Goal: Information Seeking & Learning: Find specific fact

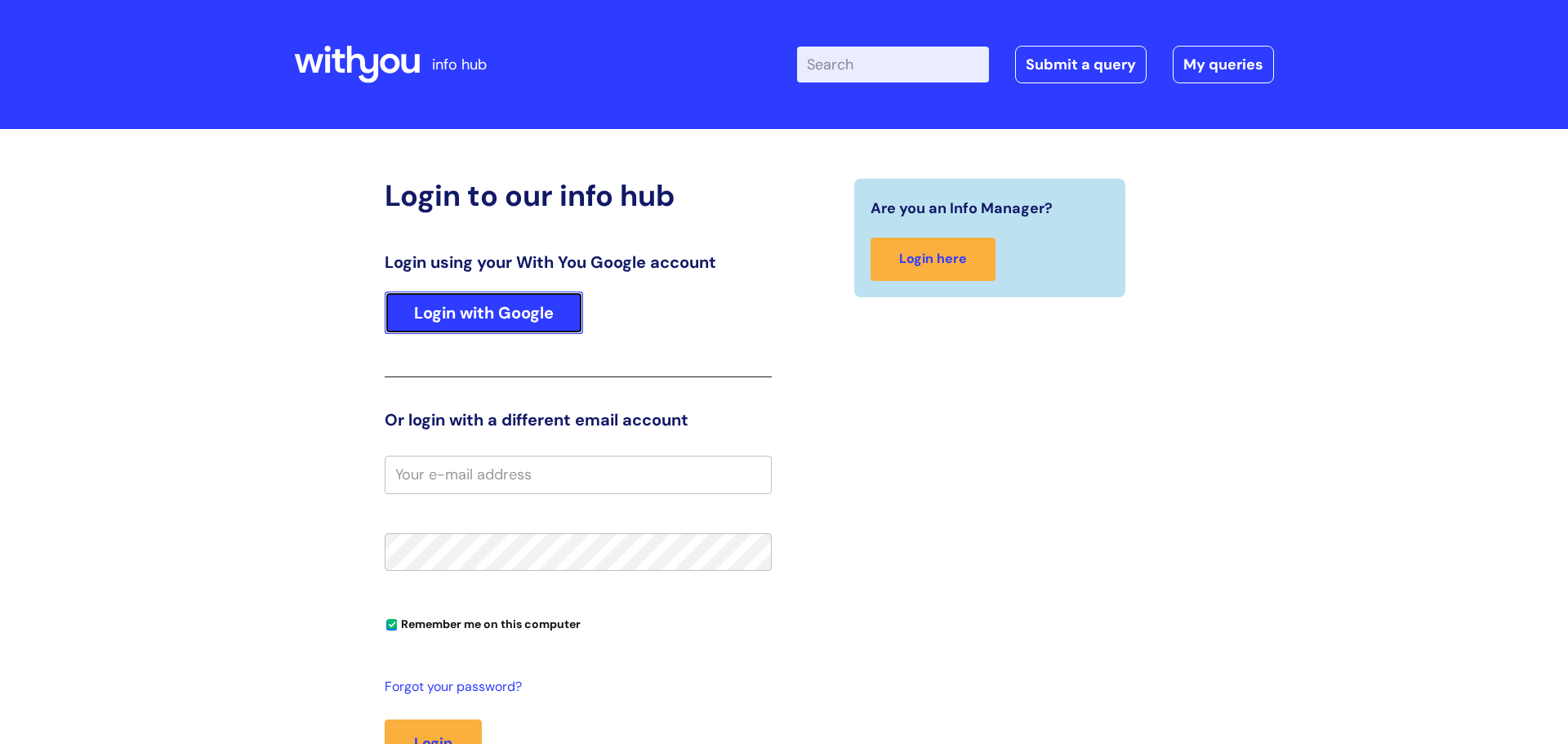
click at [542, 306] on link "Login with Google" at bounding box center [484, 312] width 199 height 42
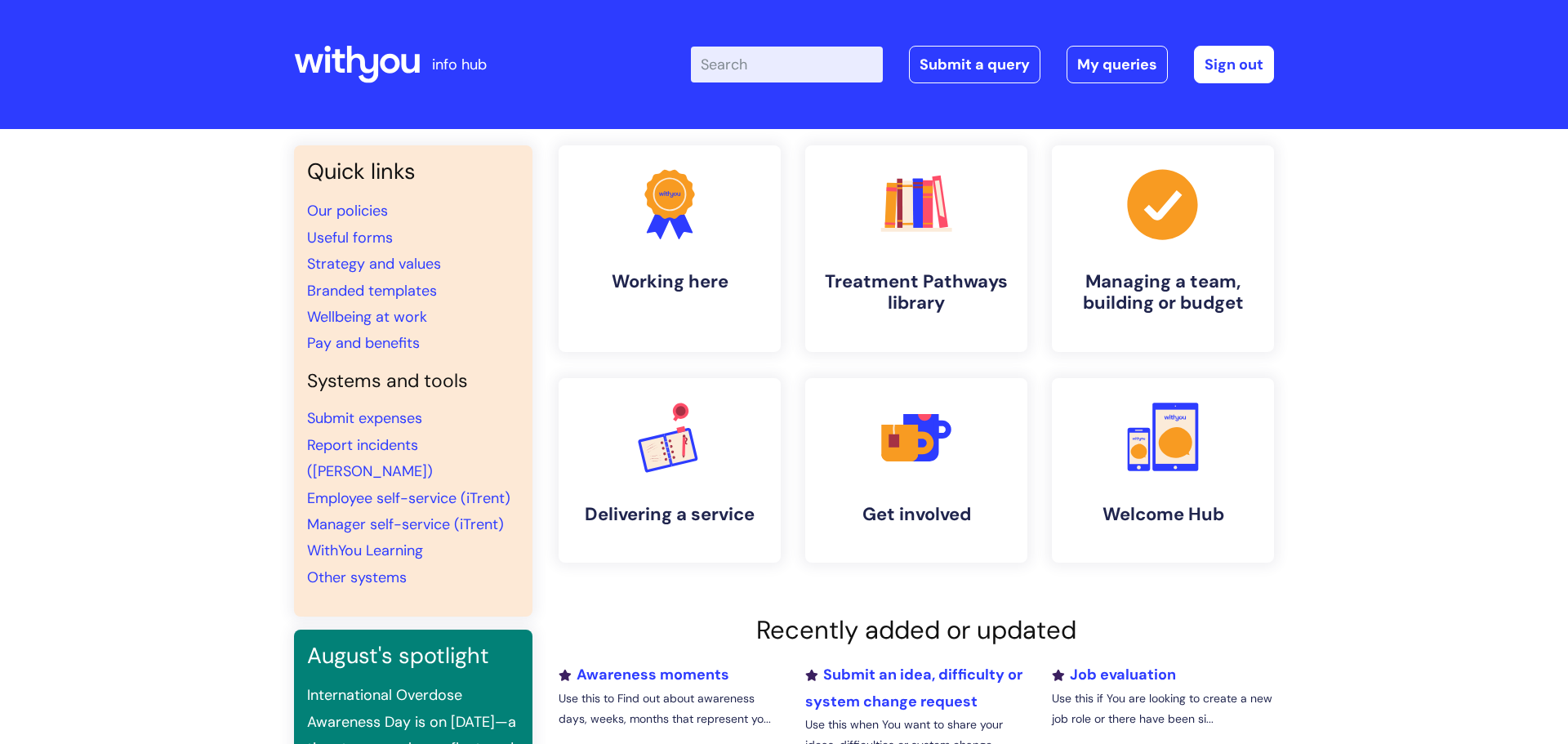
click at [718, 66] on input "Enter your search term here..." at bounding box center [787, 64] width 192 height 36
click at [850, 66] on input "p" at bounding box center [787, 64] width 192 height 36
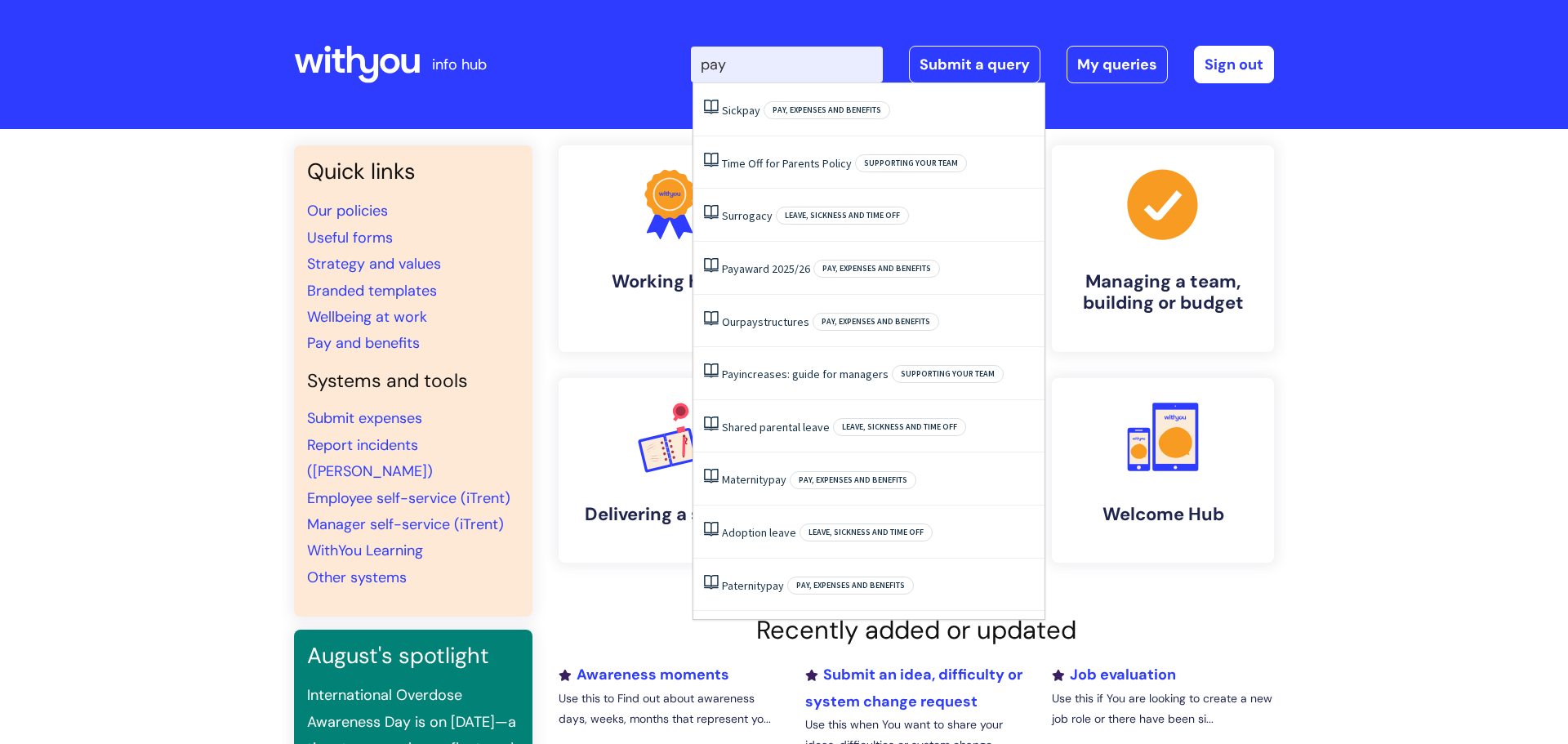
type input "pay"
click button "Search" at bounding box center [0, 0] width 0 height 0
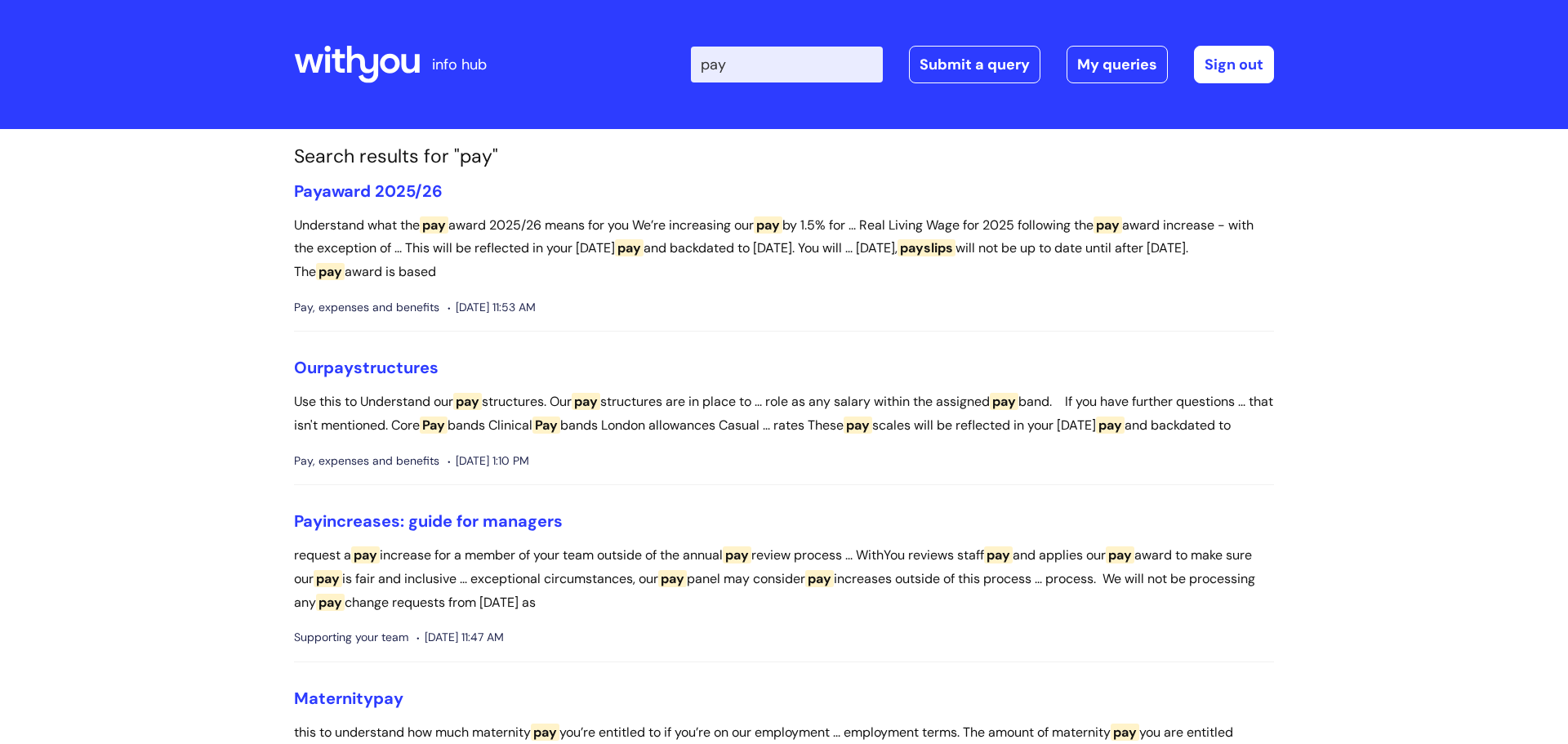
click at [372, 383] on li "Our pay structures Use this to Understand our pay structures. Our pay structure…" at bounding box center [784, 421] width 980 height 127
click at [374, 359] on link "Our pay structures" at bounding box center [366, 367] width 145 height 21
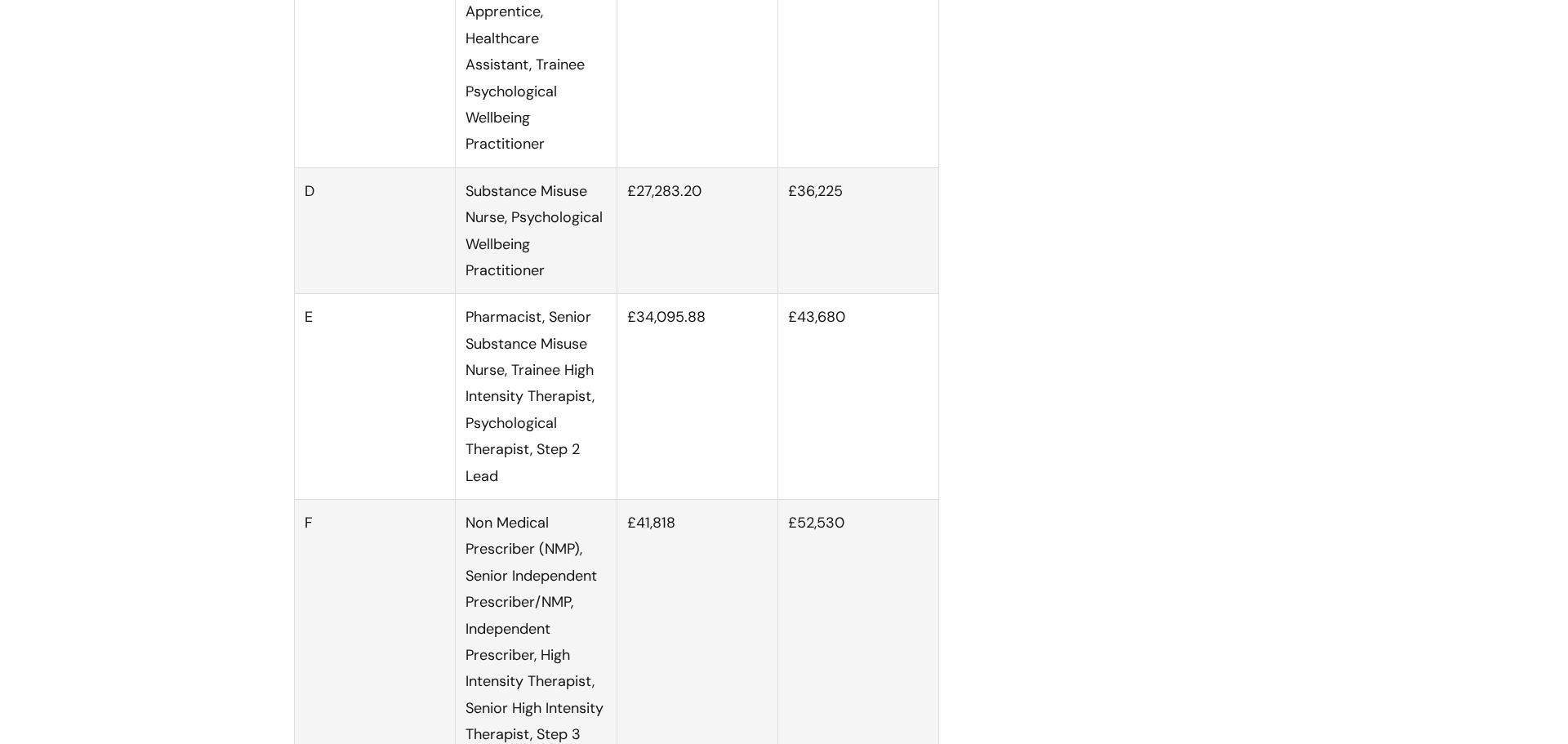
scroll to position [2155, 0]
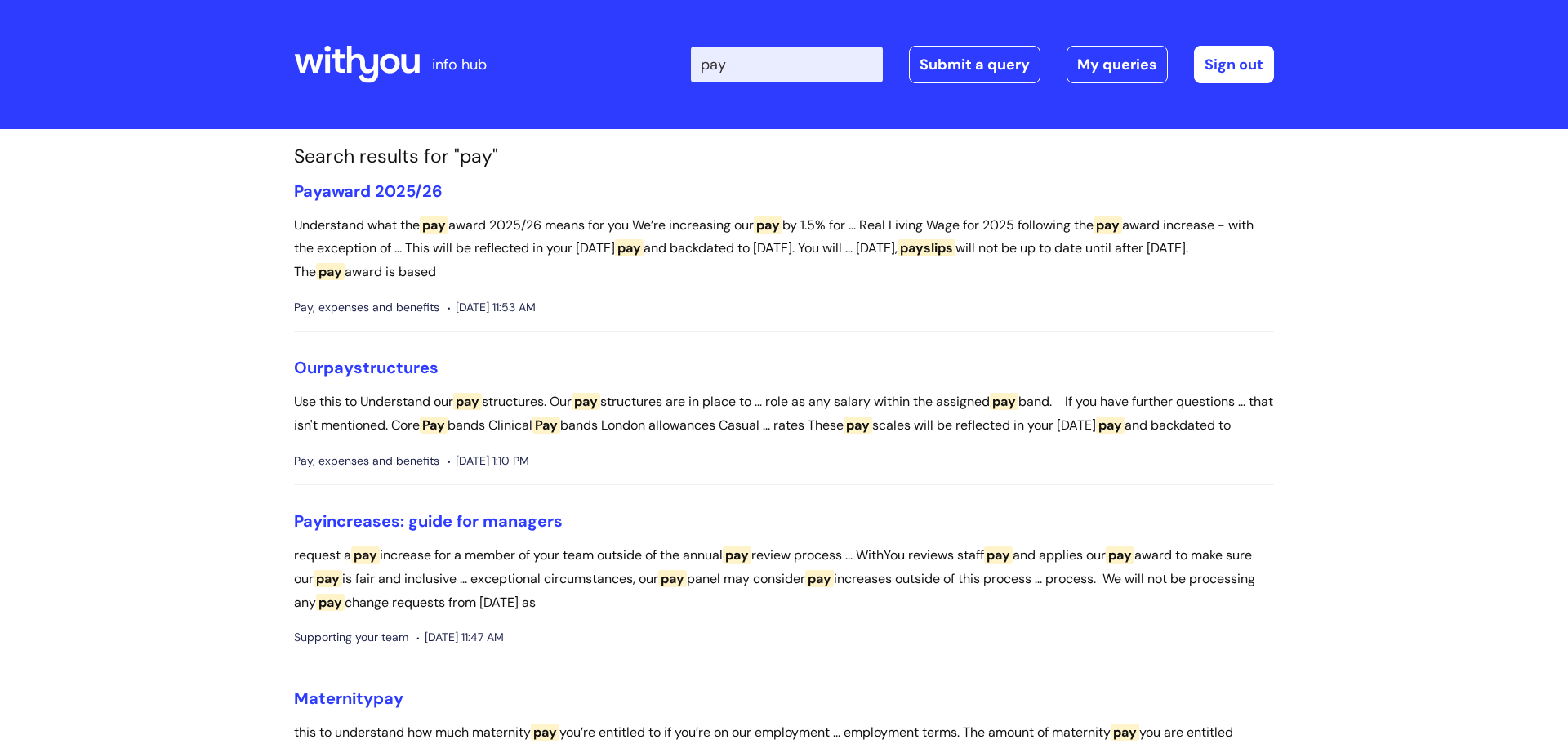
click at [795, 67] on input "pay" at bounding box center [787, 64] width 192 height 36
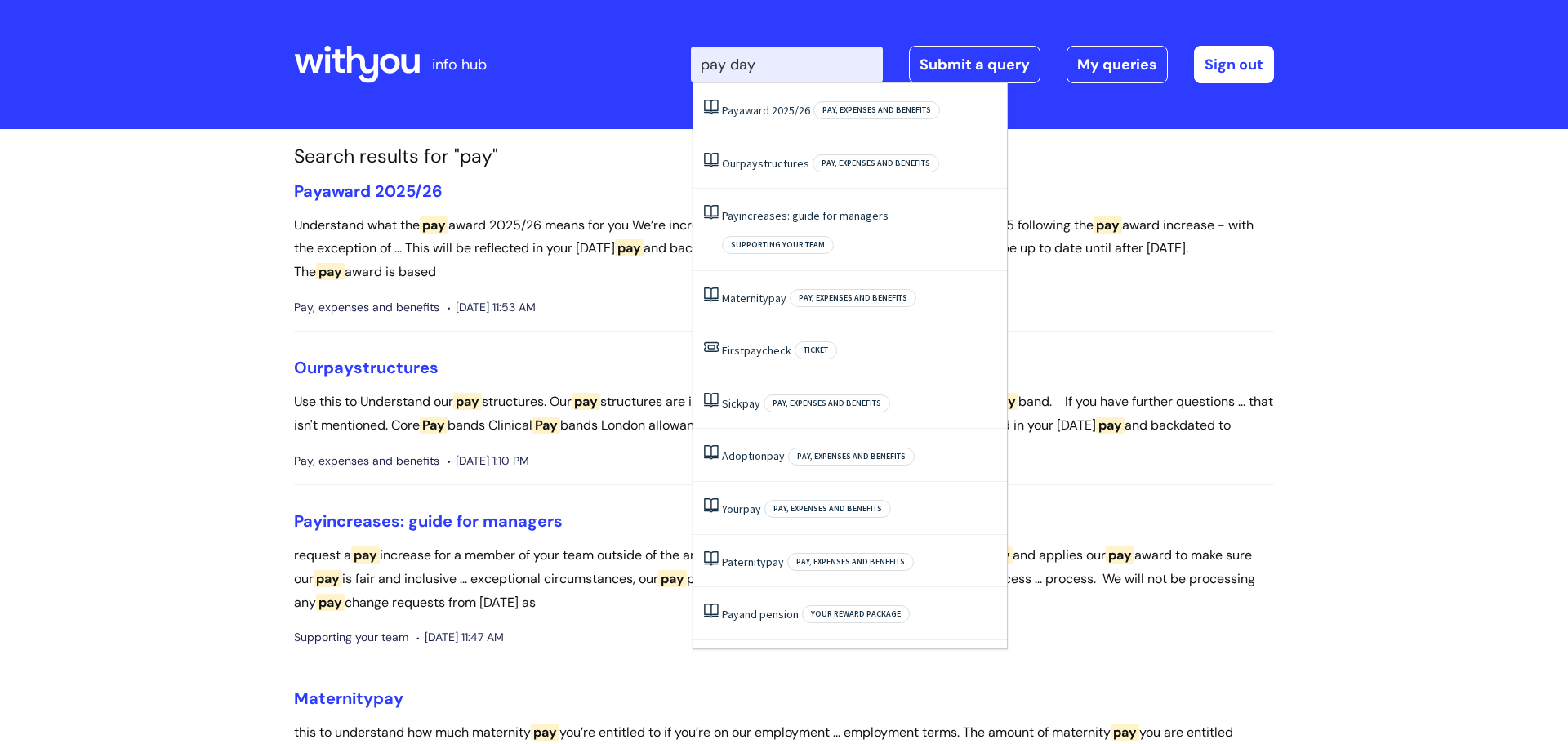
type input "pay day"
click button "Search" at bounding box center [0, 0] width 0 height 0
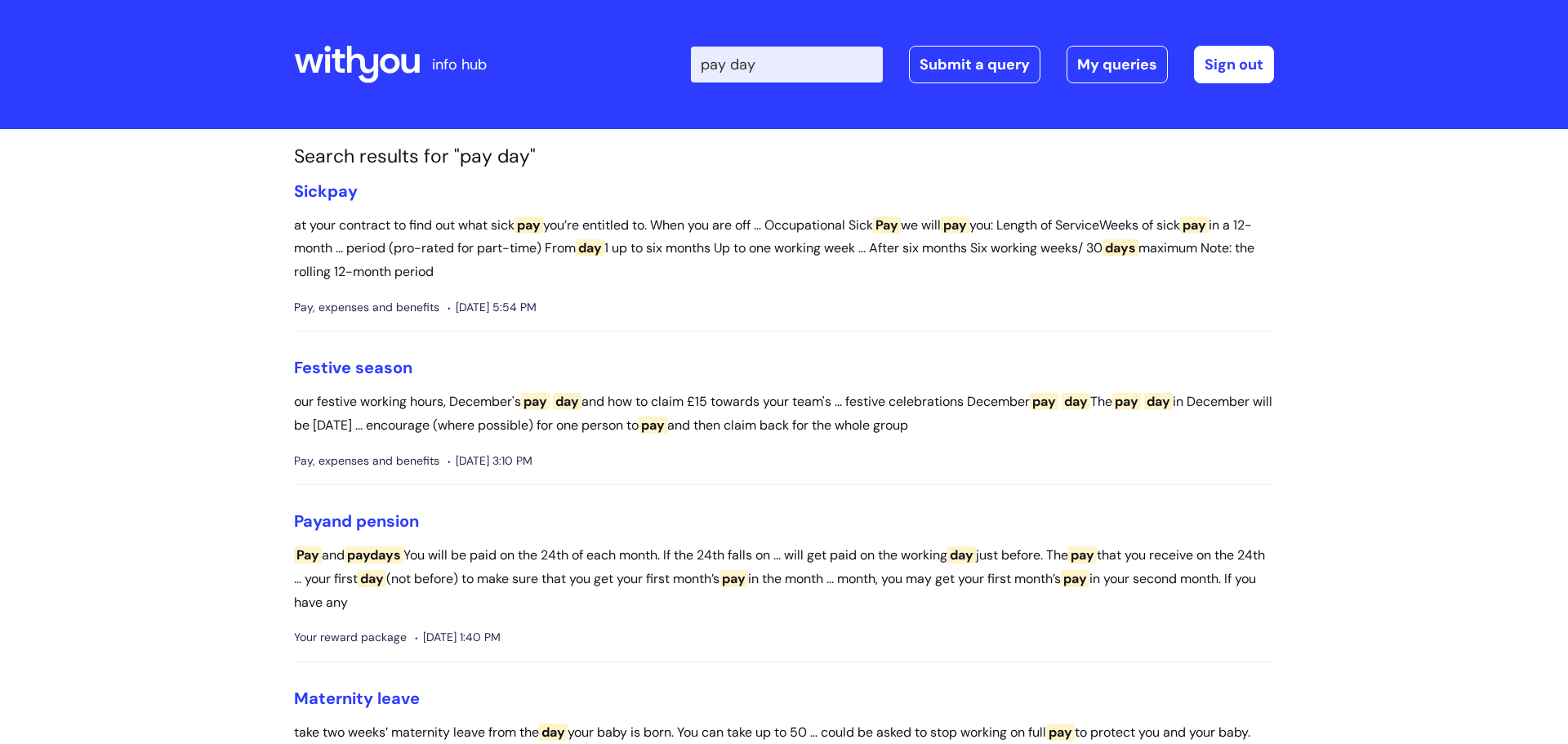
click at [369, 513] on link "Pay and pension" at bounding box center [356, 520] width 125 height 21
